Goal: Use online tool/utility: Utilize a website feature to perform a specific function

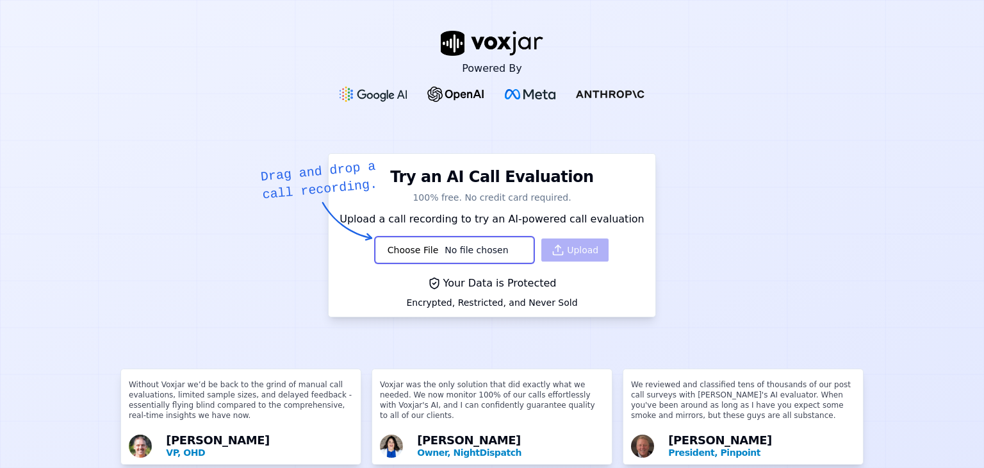
scroll to position [64, 0]
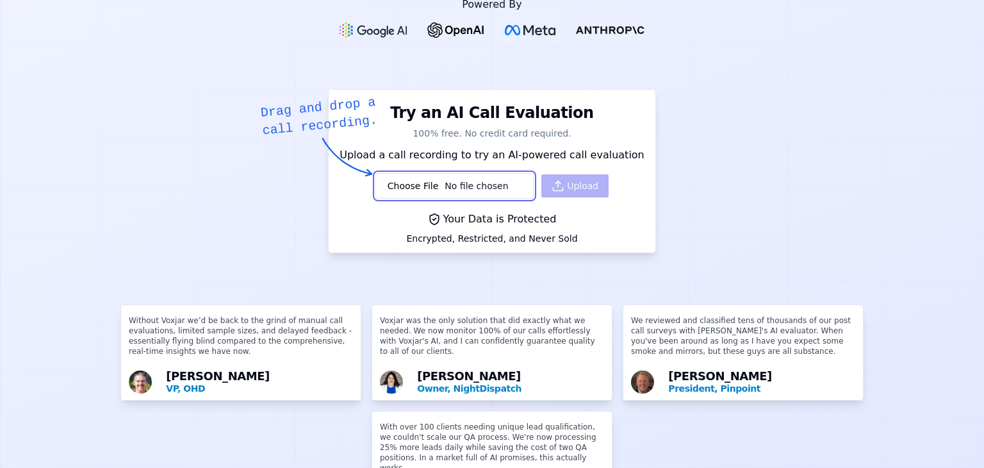
click at [463, 183] on input "file" at bounding box center [455, 186] width 158 height 26
type input "C:\fakepath\DIAb3156b4ecc229a51956944f03918dcdc.mp3"
click at [557, 185] on button "Upload" at bounding box center [575, 185] width 67 height 23
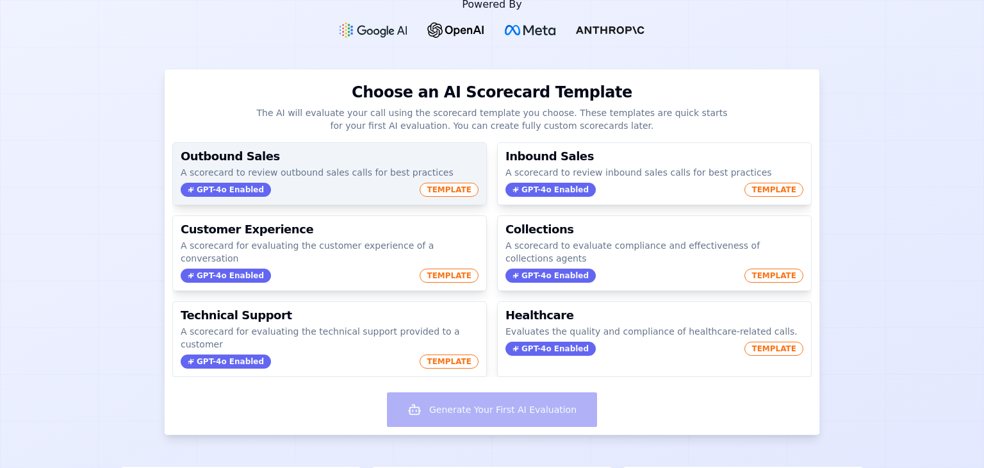
click at [345, 160] on h3 "Outbound Sales" at bounding box center [330, 157] width 298 height 12
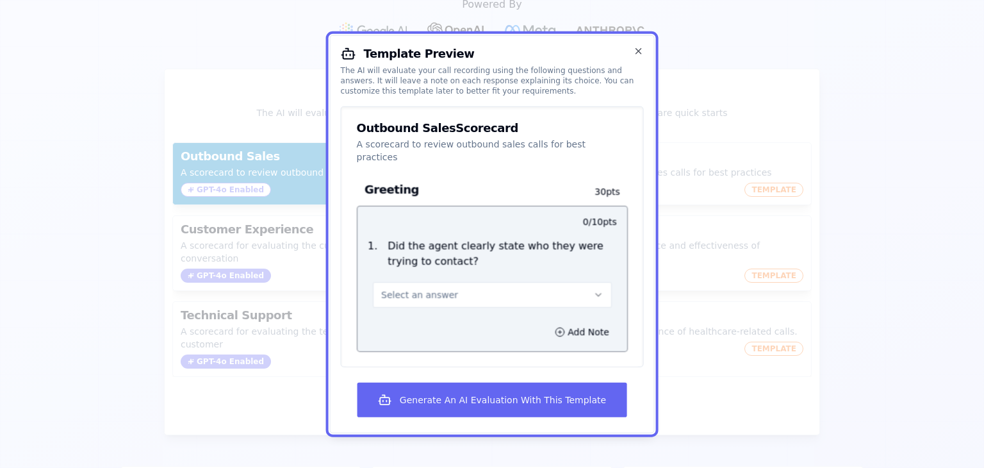
click at [546, 283] on button "Select an answer" at bounding box center [492, 295] width 239 height 26
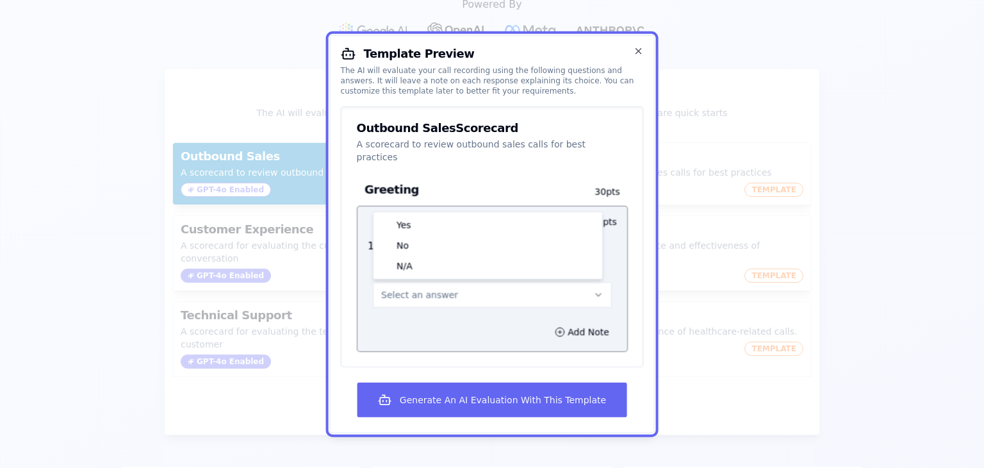
click at [471, 212] on div "Yes No N/A" at bounding box center [488, 245] width 229 height 67
click at [467, 215] on div "Yes" at bounding box center [488, 225] width 224 height 21
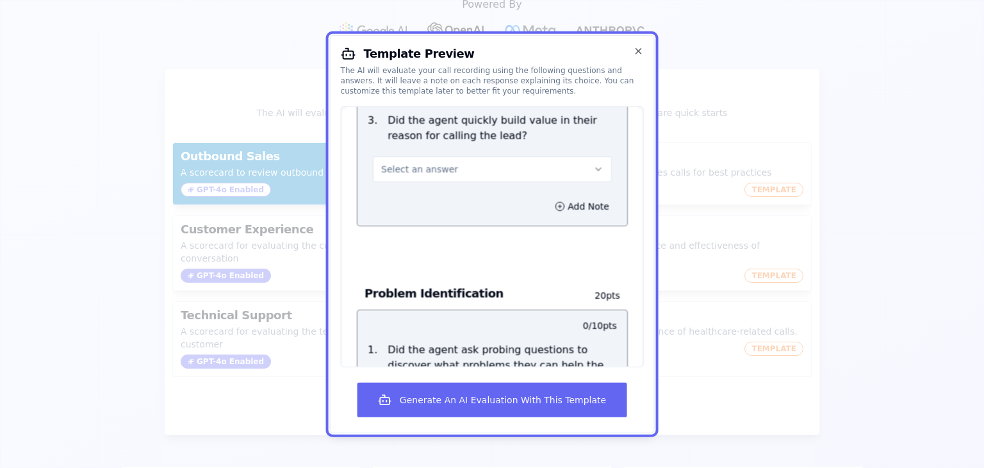
scroll to position [385, 0]
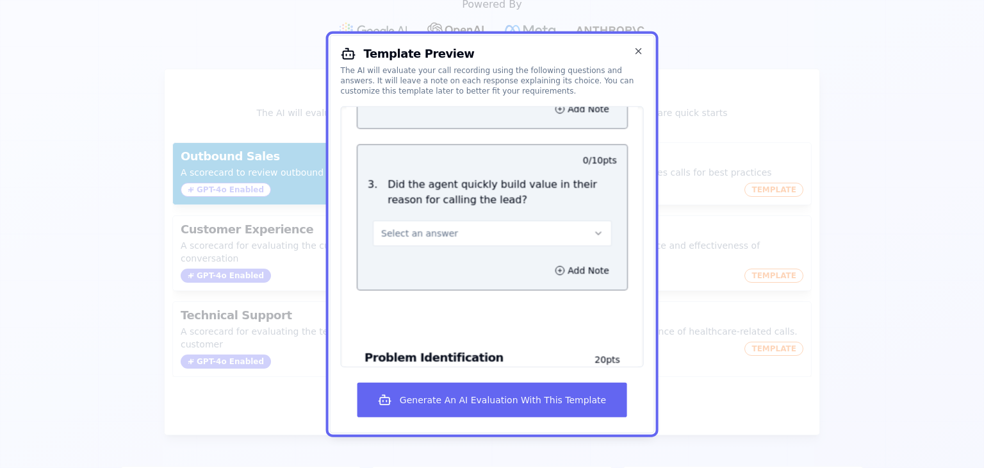
click at [504, 220] on button "Select an answer" at bounding box center [492, 233] width 239 height 26
click at [460, 251] on div "Yes" at bounding box center [488, 261] width 224 height 21
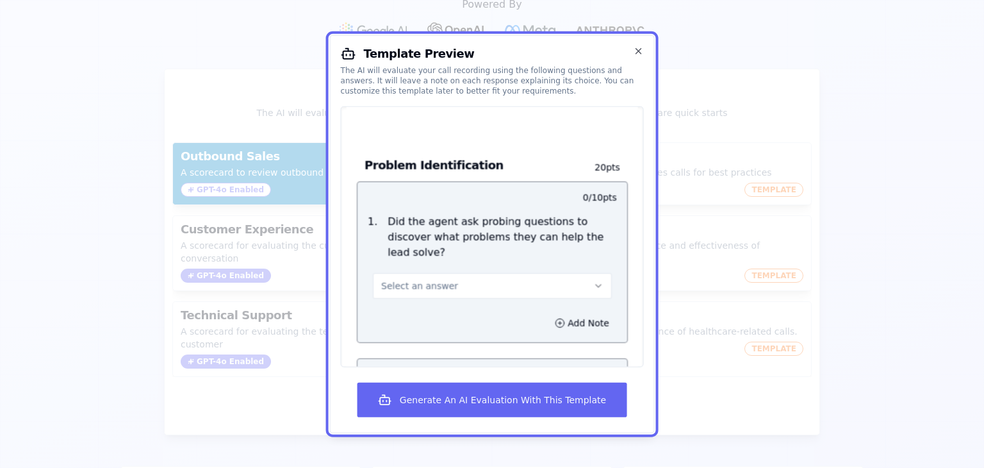
scroll to position [641, 0]
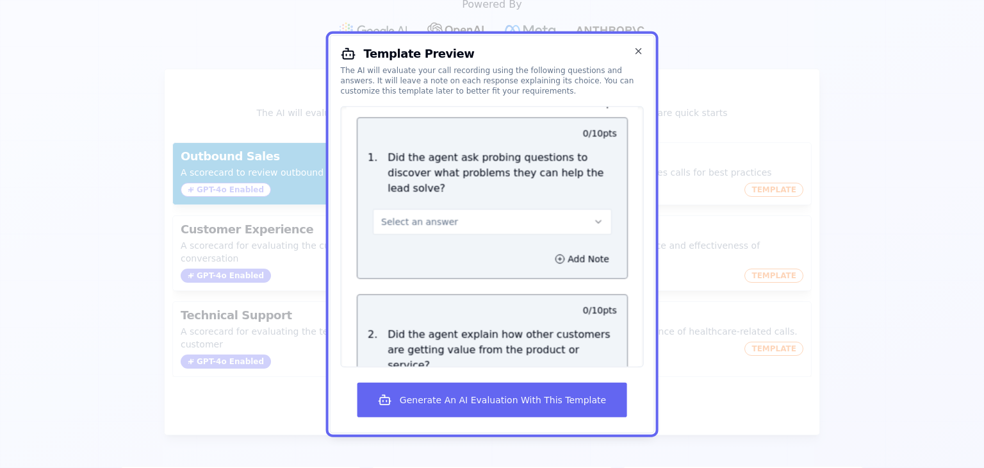
click at [453, 209] on button "Select an answer" at bounding box center [492, 222] width 239 height 26
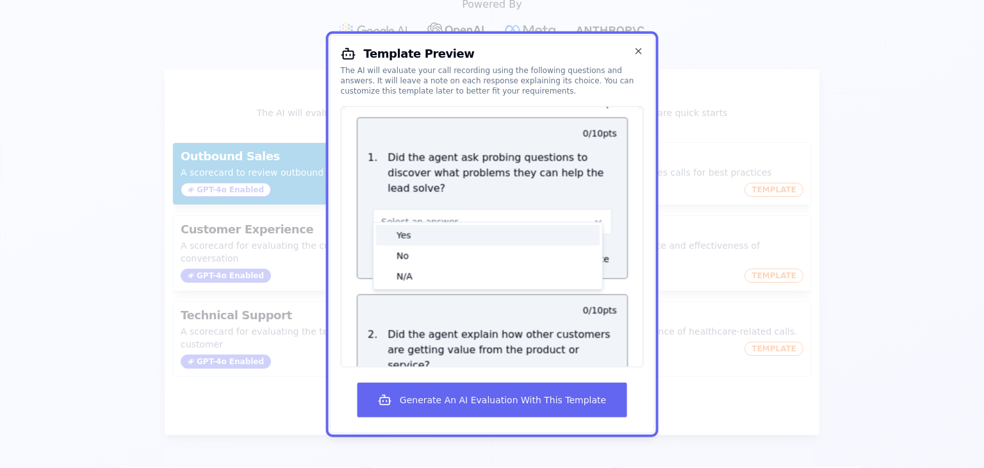
click at [447, 225] on div "Yes" at bounding box center [488, 235] width 224 height 21
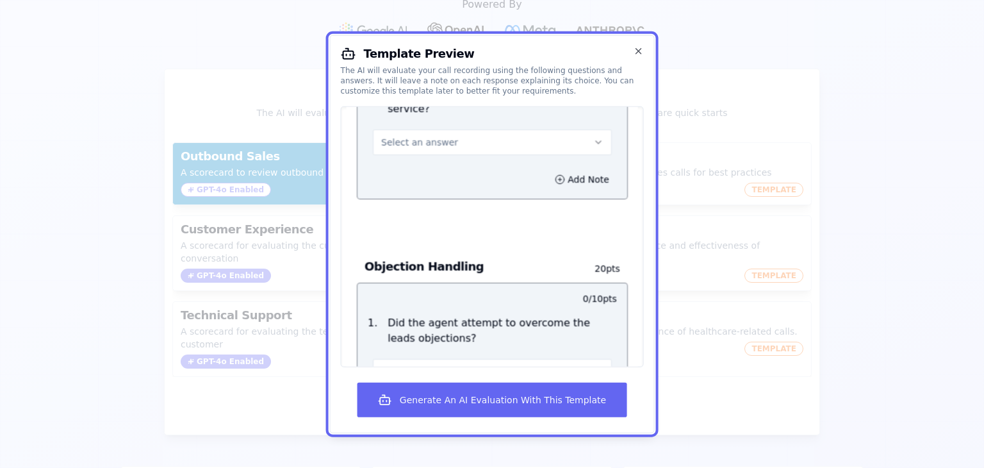
scroll to position [1089, 0]
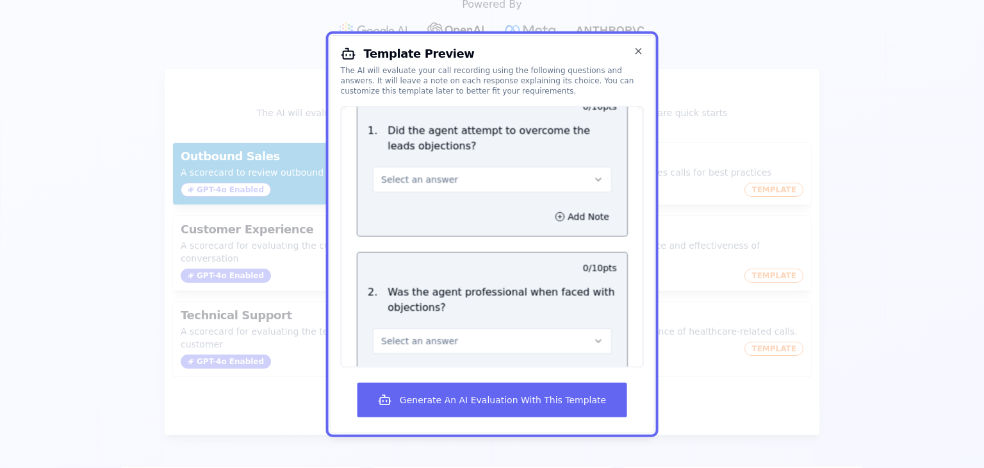
click at [464, 167] on button "Select an answer" at bounding box center [492, 180] width 239 height 26
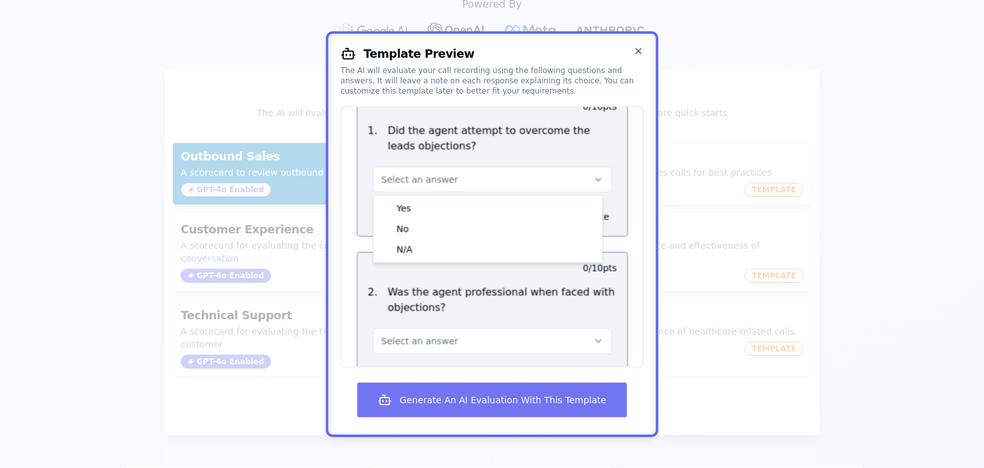
click at [495, 405] on button "Generate An AI Evaluation With This Template" at bounding box center [492, 399] width 269 height 35
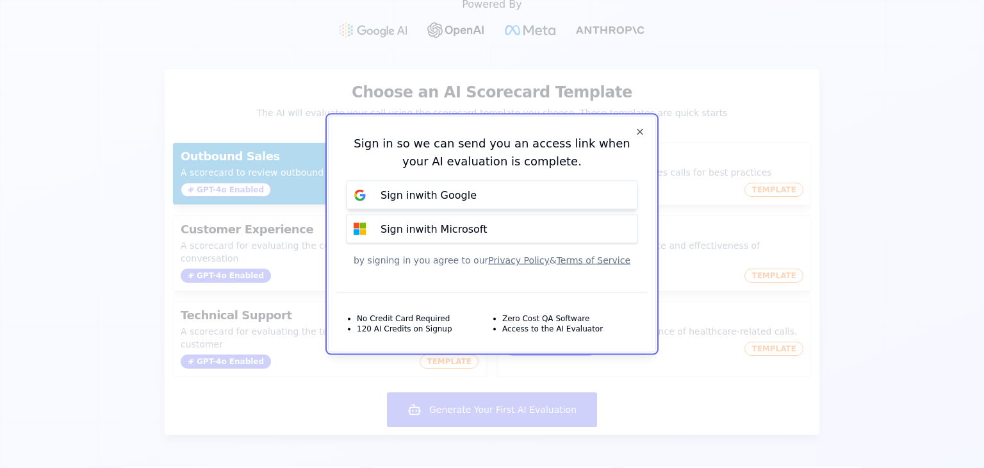
click at [452, 190] on p "Sign in with Google" at bounding box center [429, 194] width 96 height 15
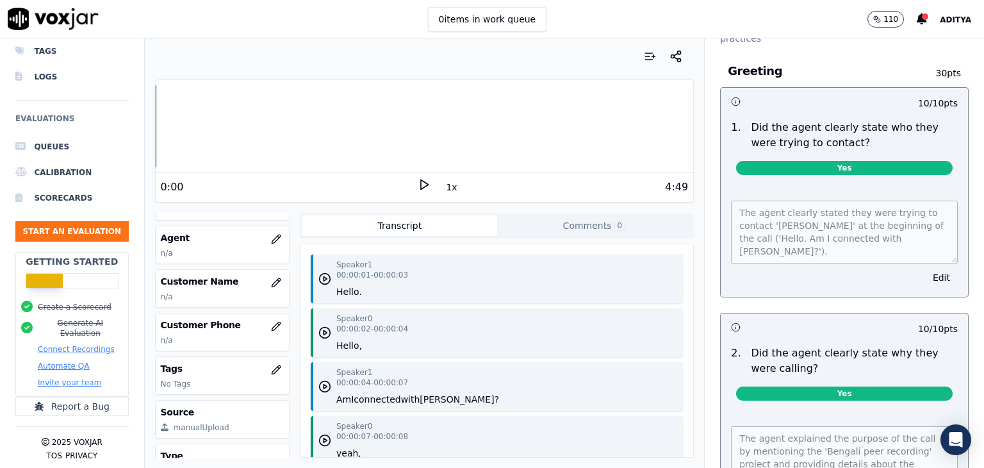
scroll to position [128, 0]
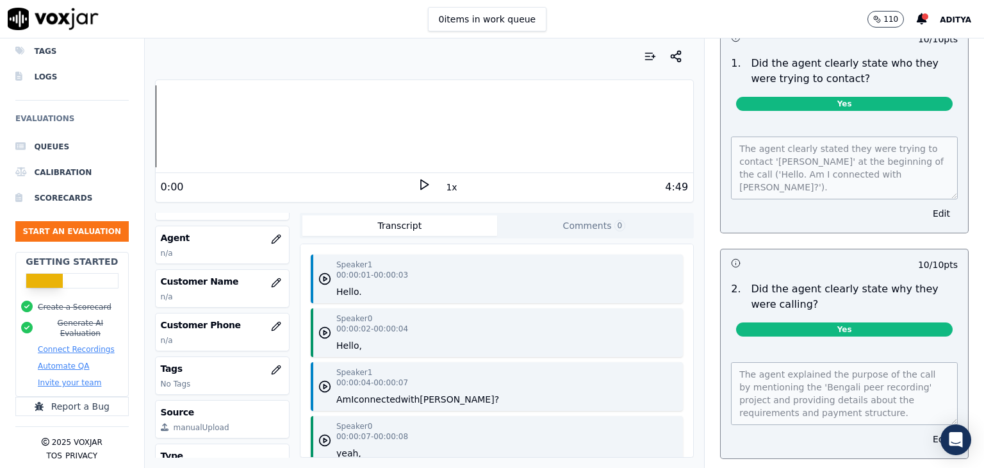
click at [418, 182] on icon at bounding box center [424, 184] width 13 height 13
click at [136, 149] on div "Dashboard Interactions Lists Tags Logs Evaluations Queues Calibration Scorecard…" at bounding box center [492, 252] width 984 height 429
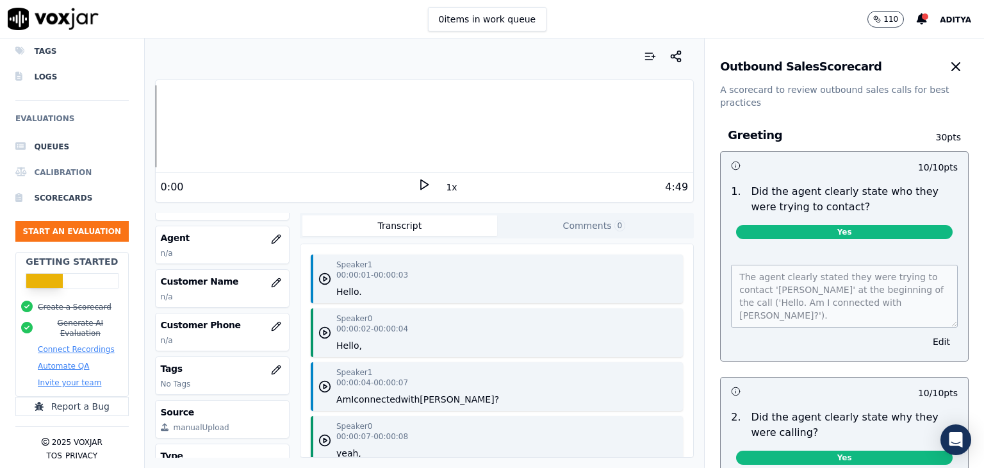
click at [72, 165] on li "Calibration" at bounding box center [71, 173] width 113 height 26
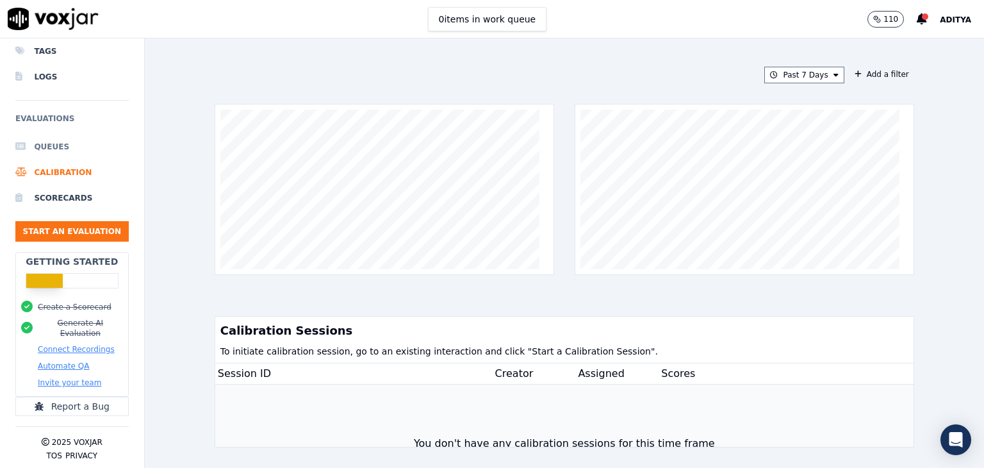
click at [57, 134] on li "Queues" at bounding box center [71, 147] width 113 height 26
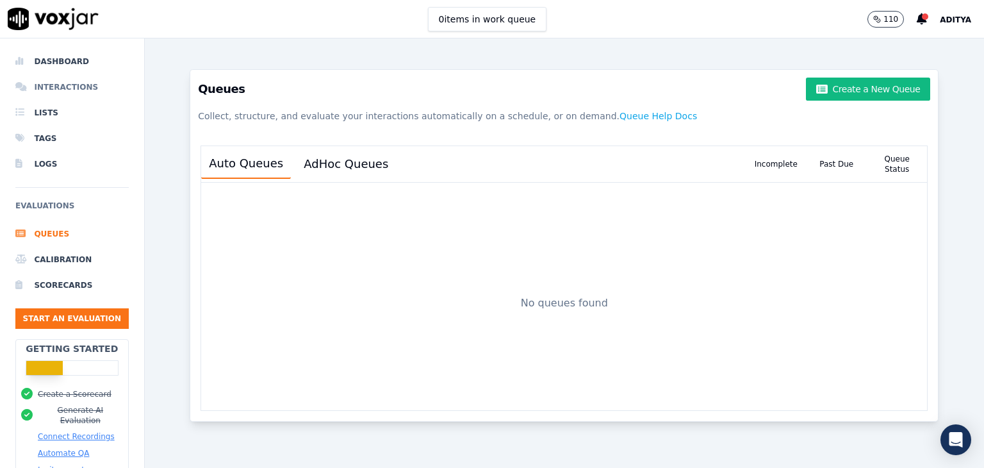
click at [51, 88] on li "Interactions" at bounding box center [71, 87] width 113 height 26
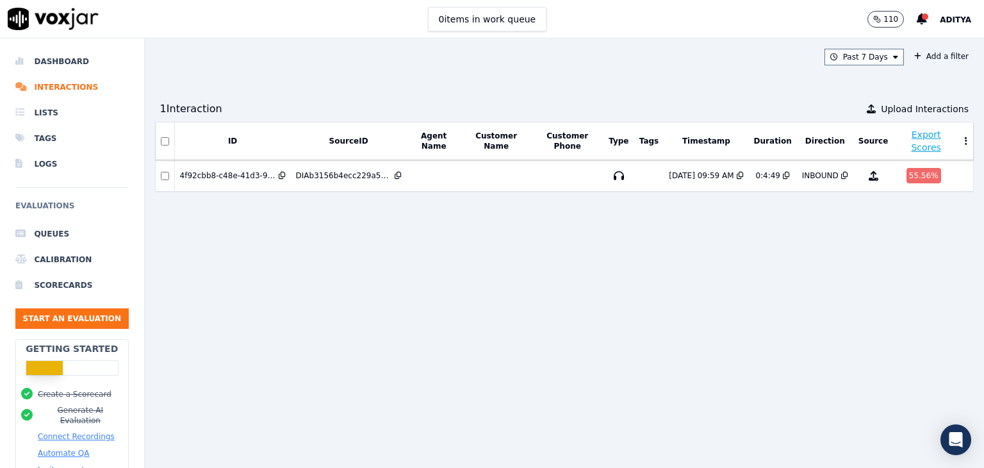
click at [899, 133] on button "Export Scores" at bounding box center [926, 141] width 54 height 26
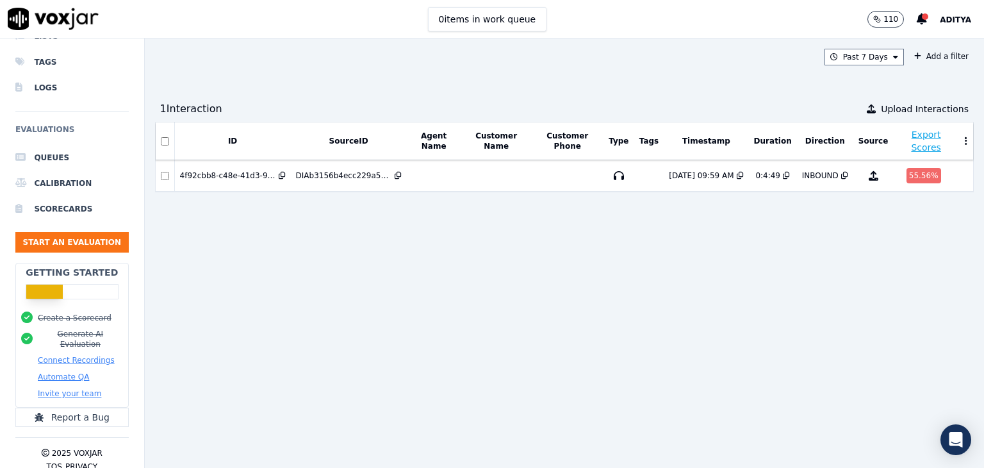
scroll to position [96, 0]
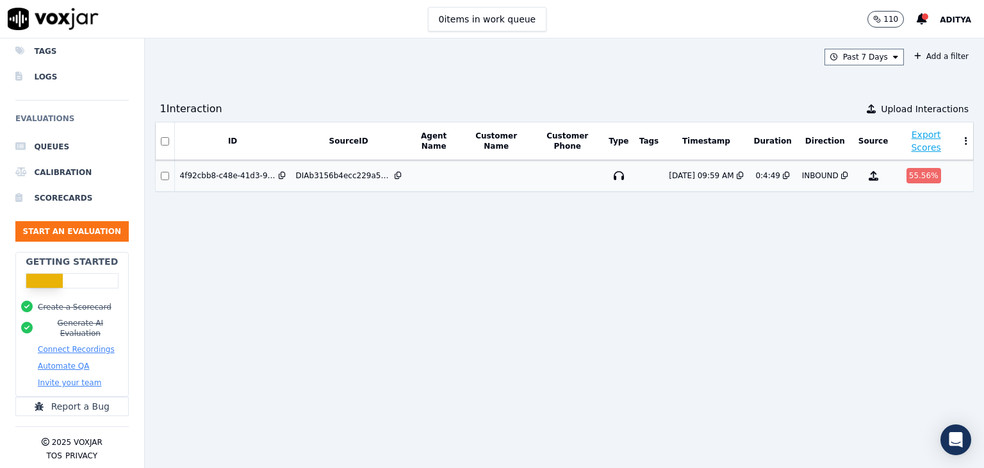
click at [907, 174] on div "55.56 %" at bounding box center [924, 175] width 35 height 15
click at [77, 222] on button "Start an Evaluation" at bounding box center [71, 231] width 113 height 21
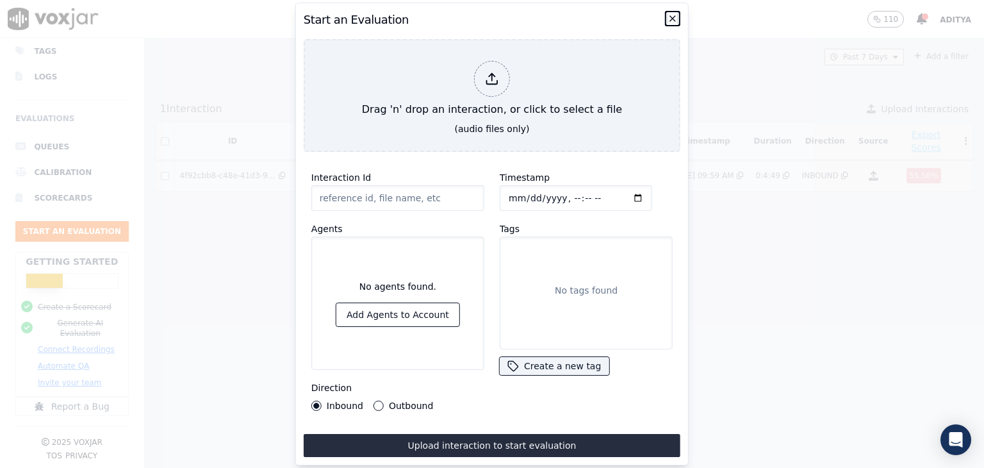
click at [674, 16] on icon "button" at bounding box center [673, 18] width 10 height 10
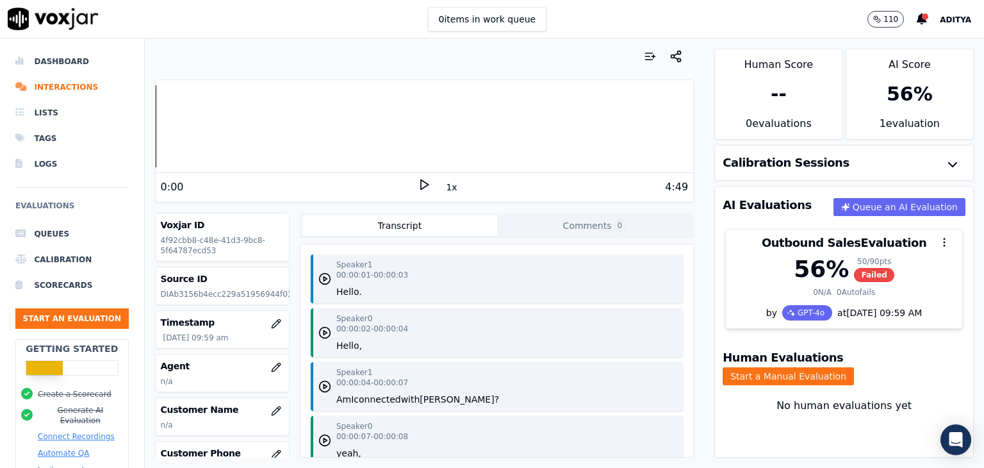
click at [771, 90] on div "--" at bounding box center [779, 94] width 16 height 23
click at [945, 161] on icon "button" at bounding box center [952, 164] width 15 height 15
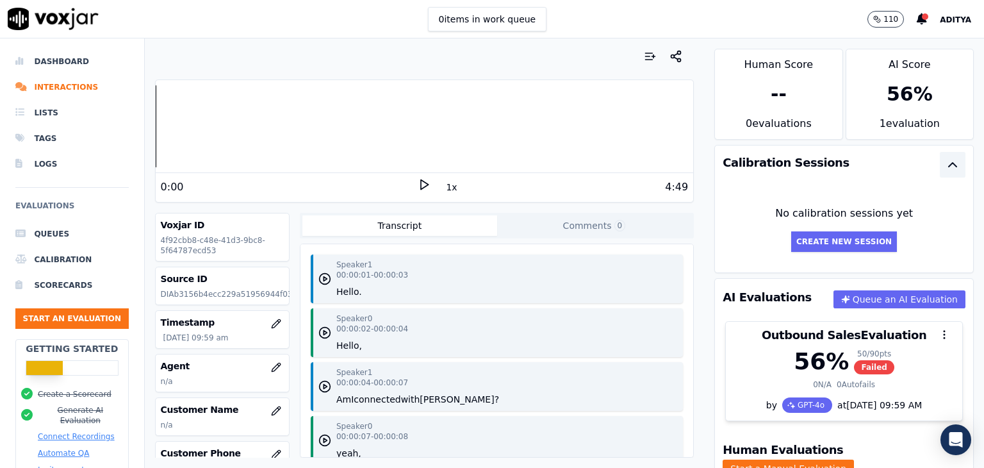
click at [945, 161] on icon "button" at bounding box center [952, 164] width 15 height 15
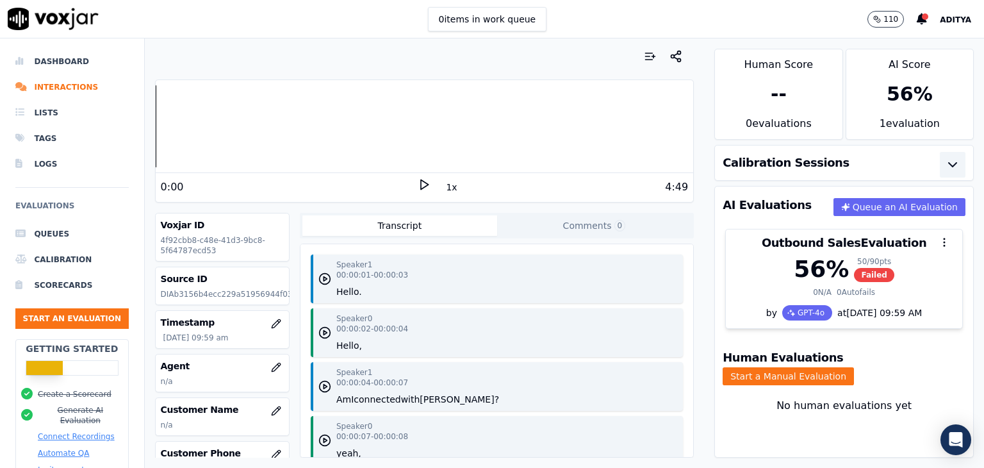
scroll to position [96, 0]
